Goal: Task Accomplishment & Management: Use online tool/utility

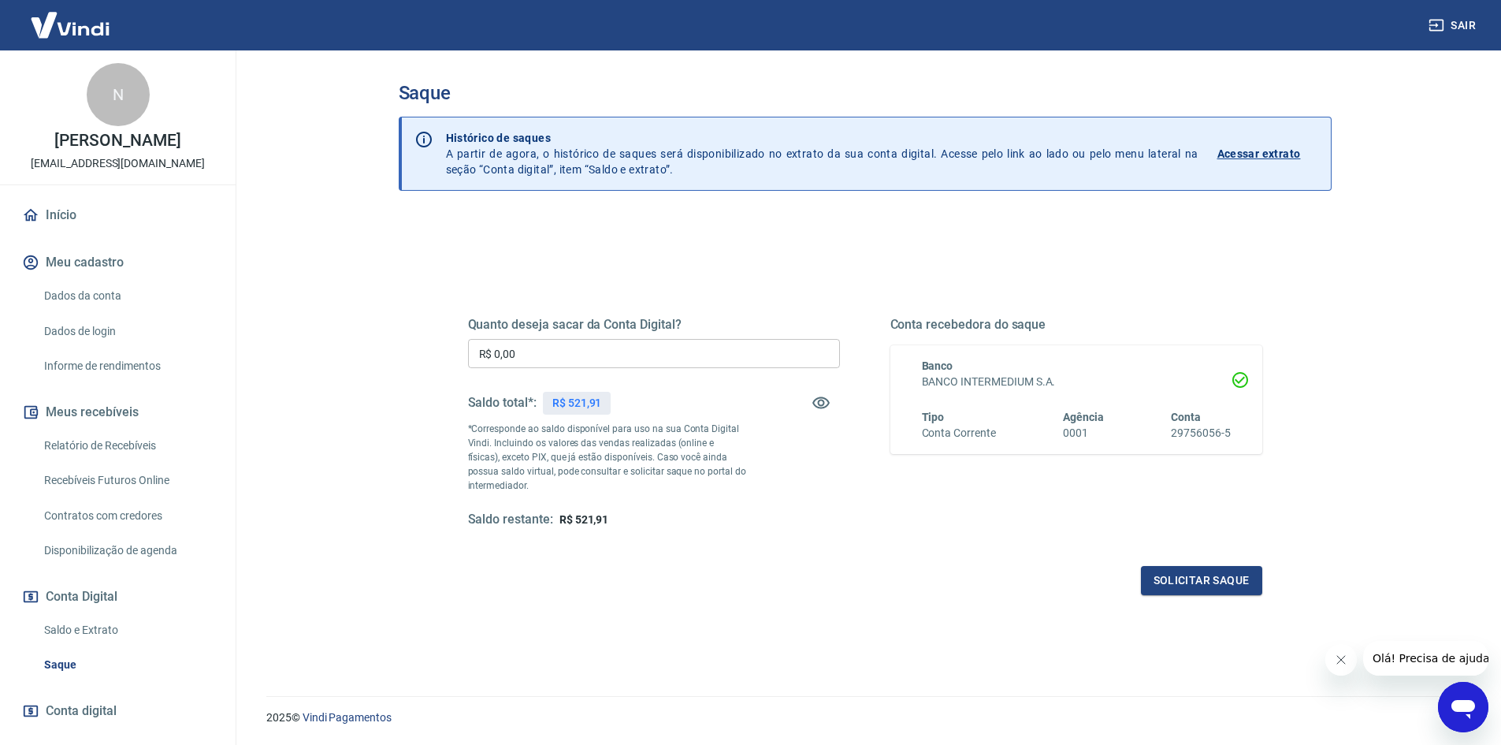
click at [633, 446] on p "*Corresponde ao saldo disponível para uso na sua Conta Digital Vindi. Incluindo…" at bounding box center [607, 457] width 279 height 71
click at [623, 356] on input "R$ 0,00" at bounding box center [654, 353] width 372 height 29
type input "R$ 521,91"
click at [1249, 575] on button "Solicitar saque" at bounding box center [1201, 580] width 121 height 29
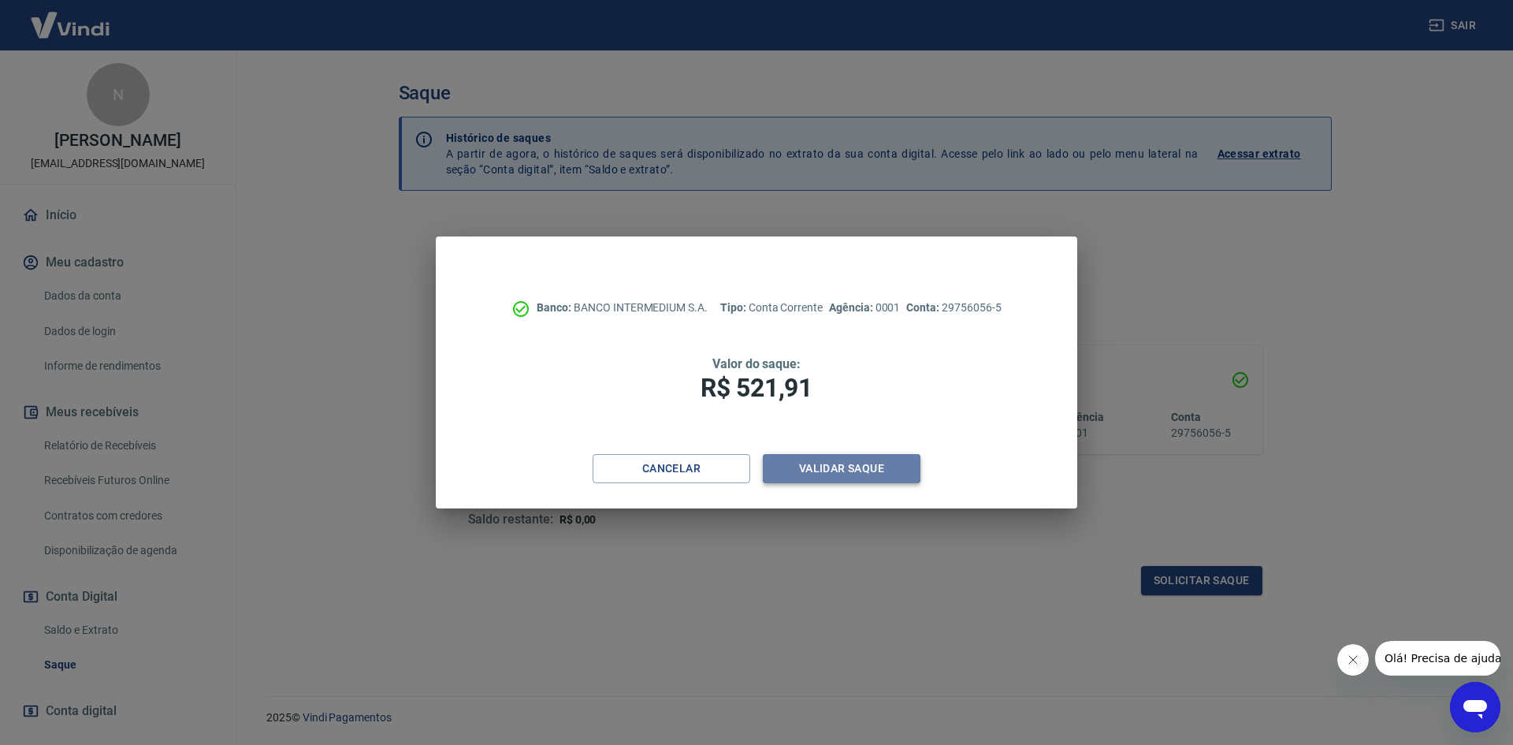
click at [874, 462] on button "Validar saque" at bounding box center [842, 468] width 158 height 29
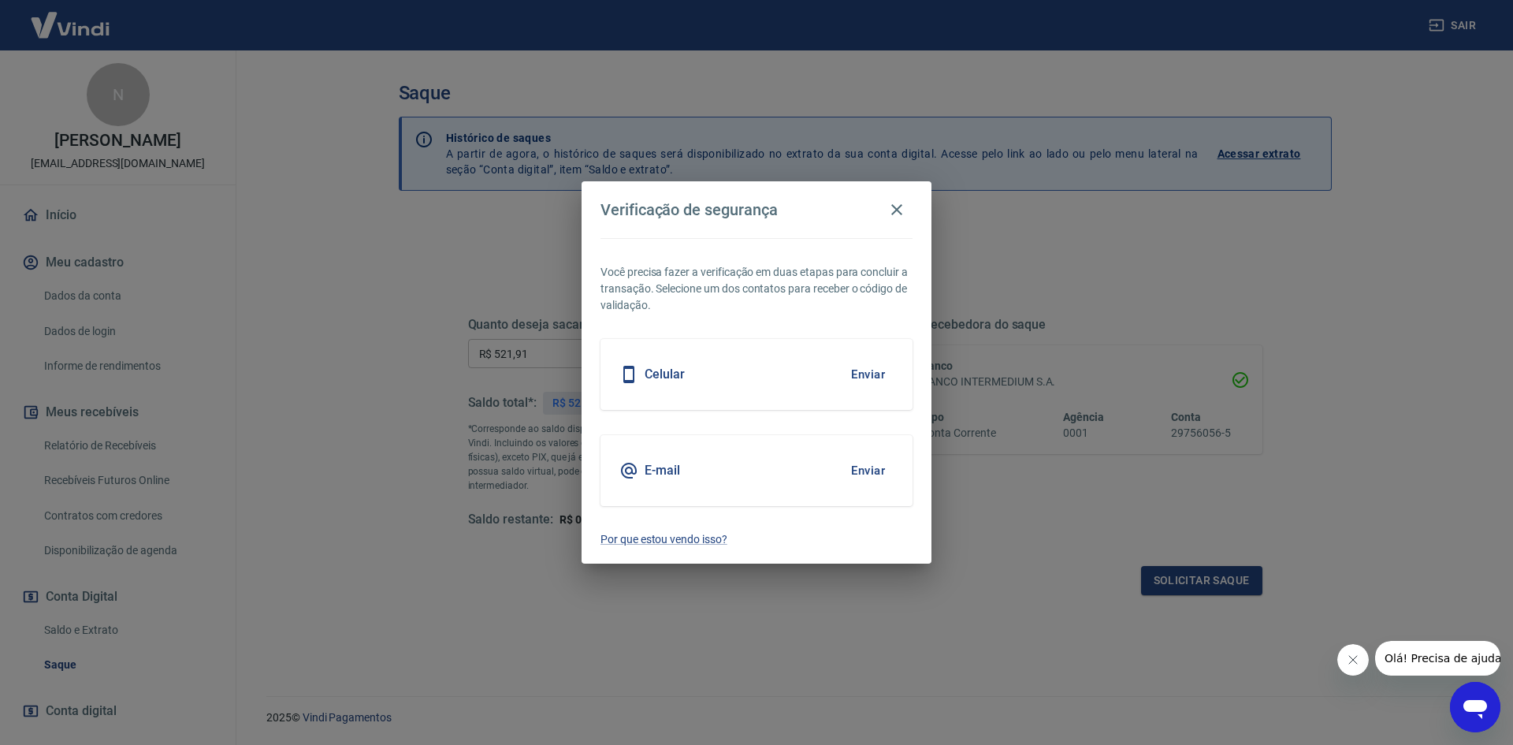
click at [872, 471] on button "Enviar" at bounding box center [868, 470] width 51 height 33
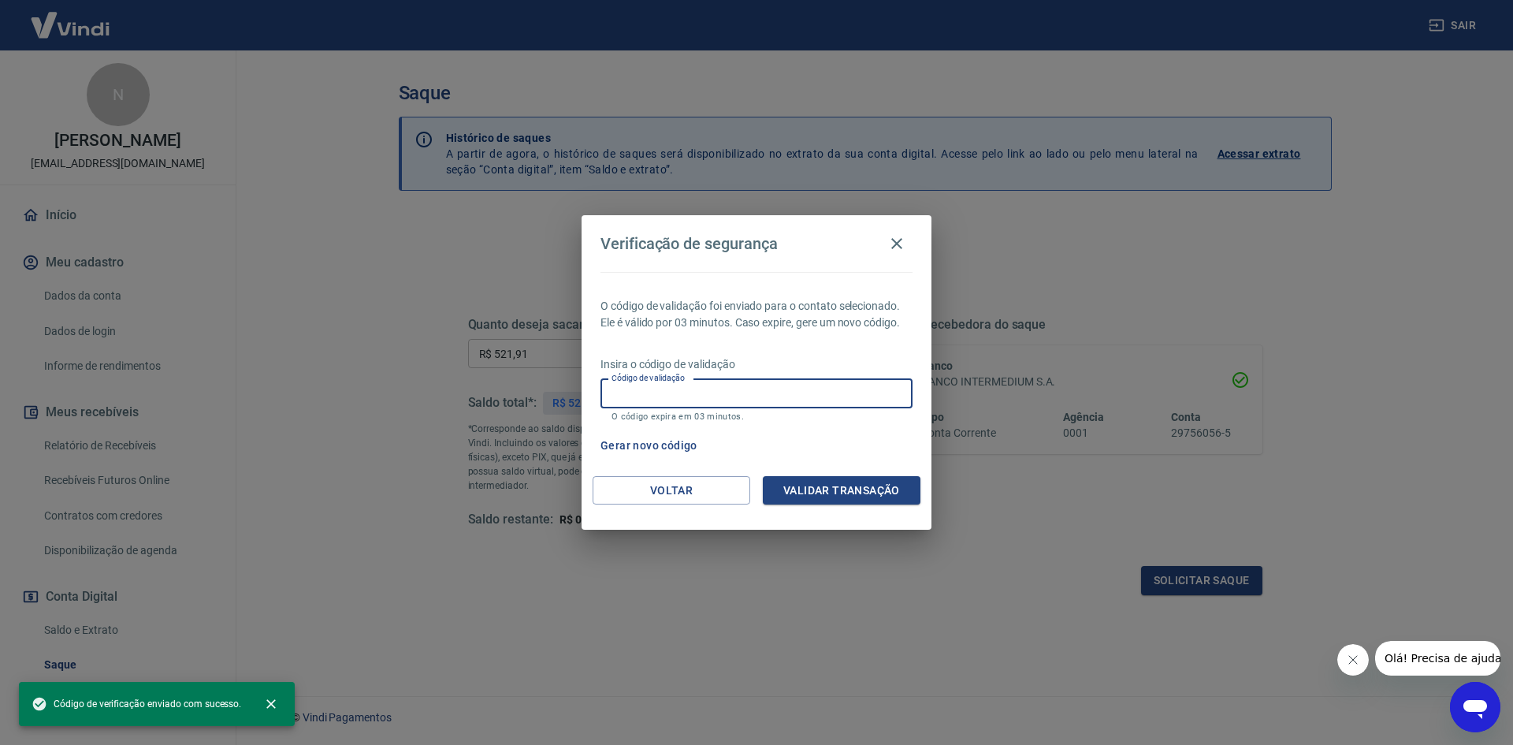
drag, startPoint x: 759, startPoint y: 398, endPoint x: 765, endPoint y: 407, distance: 10.7
click at [759, 398] on input "Código de validação" at bounding box center [757, 393] width 312 height 29
paste input "869842"
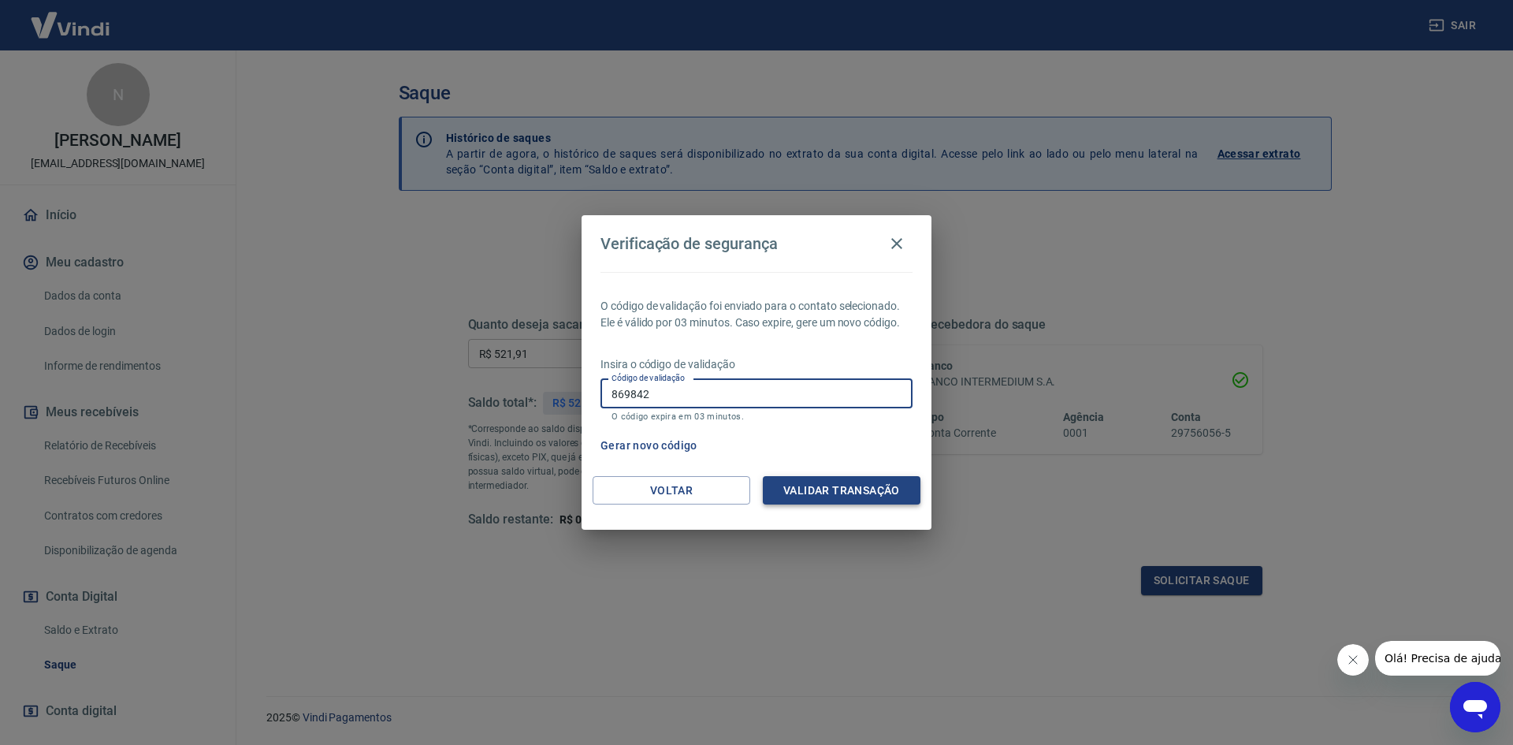
type input "869842"
click at [844, 496] on button "Validar transação" at bounding box center [842, 490] width 158 height 29
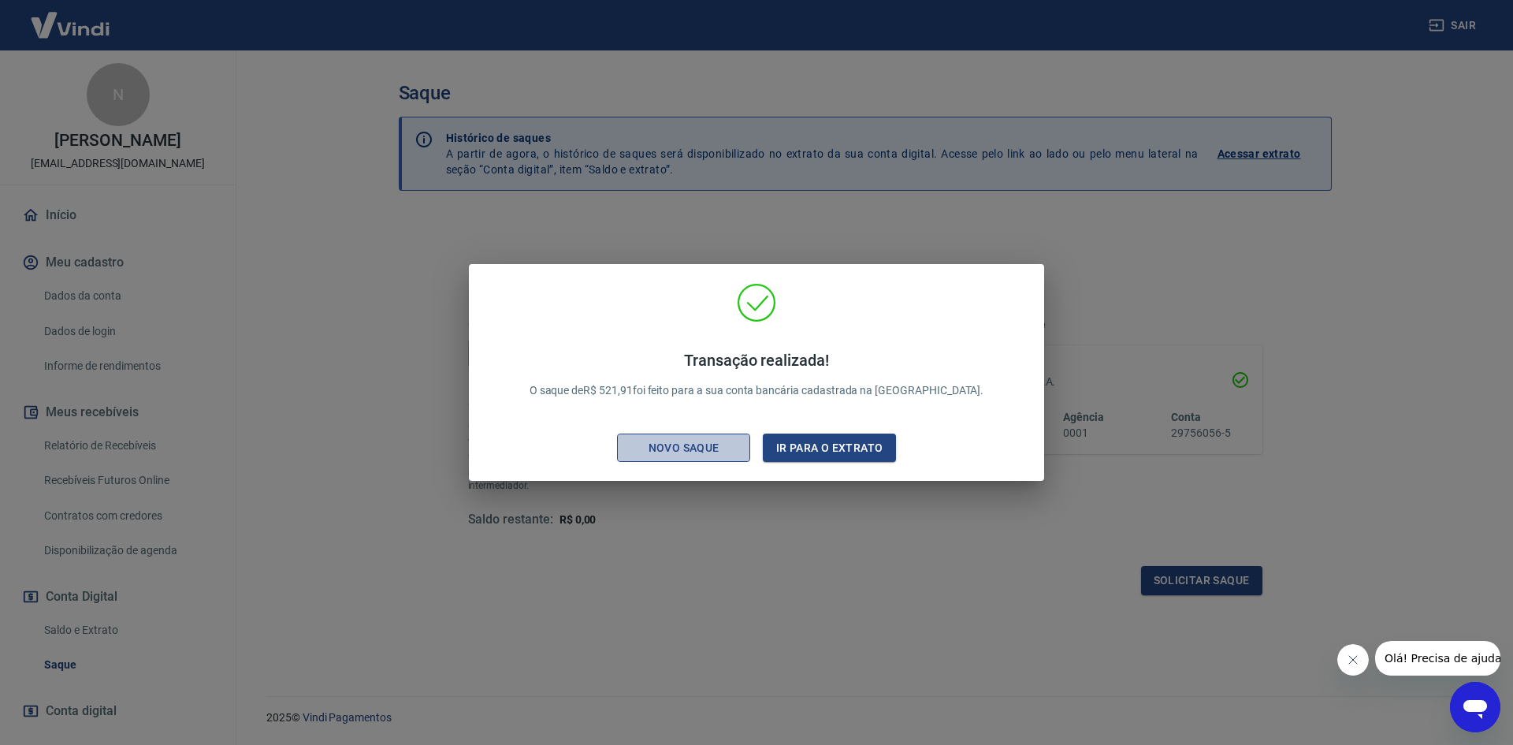
click at [713, 457] on div "Novo saque" at bounding box center [684, 448] width 109 height 20
